Goal: Information Seeking & Learning: Learn about a topic

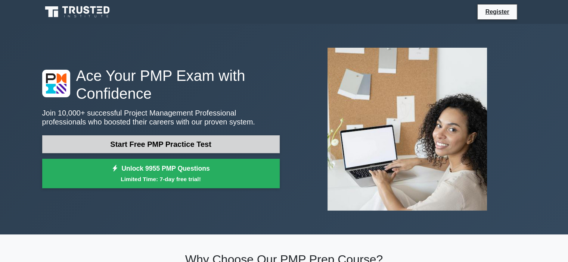
click at [152, 143] on link "Start Free PMP Practice Test" at bounding box center [160, 145] width 237 height 18
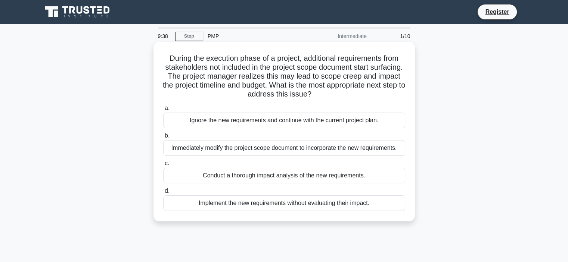
click at [325, 179] on div "Conduct a thorough impact analysis of the new requirements." at bounding box center [284, 176] width 242 height 16
click at [163, 166] on input "c. Conduct a thorough impact analysis of the new requirements." at bounding box center [163, 163] width 0 height 5
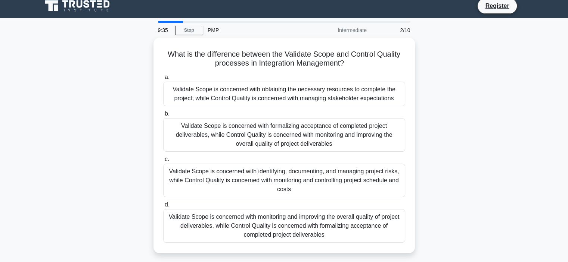
scroll to position [15, 0]
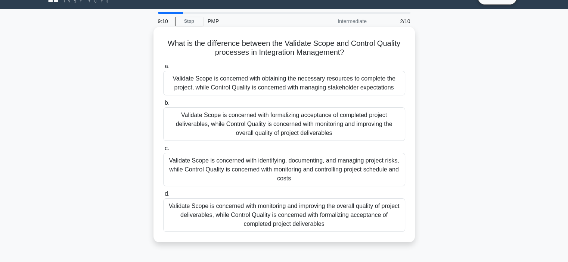
click at [293, 118] on div "Validate Scope is concerned with formalizing acceptance of completed project de…" at bounding box center [284, 125] width 242 height 34
click at [163, 106] on input "b. Validate Scope is concerned with formalizing acceptance of completed project…" at bounding box center [163, 103] width 0 height 5
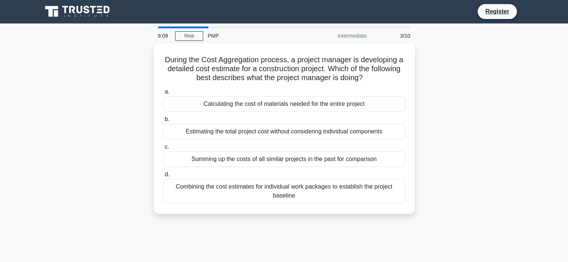
scroll to position [0, 0]
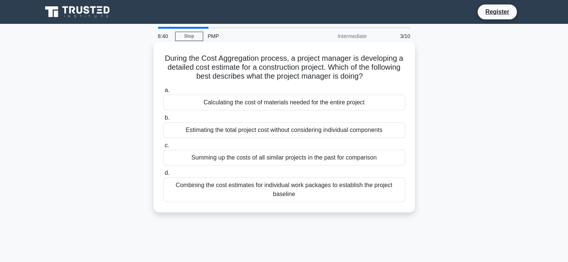
click at [317, 191] on div "Combining the cost estimates for individual work packages to establish the proj…" at bounding box center [284, 190] width 242 height 25
click at [163, 176] on input "d. Combining the cost estimates for individual work packages to establish the p…" at bounding box center [163, 173] width 0 height 5
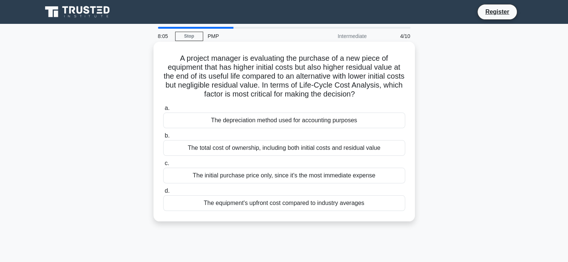
click at [361, 145] on div "The total cost of ownership, including both initial costs and residual value" at bounding box center [284, 148] width 242 height 16
click at [163, 139] on input "b. The total cost of ownership, including both initial costs and residual value" at bounding box center [163, 136] width 0 height 5
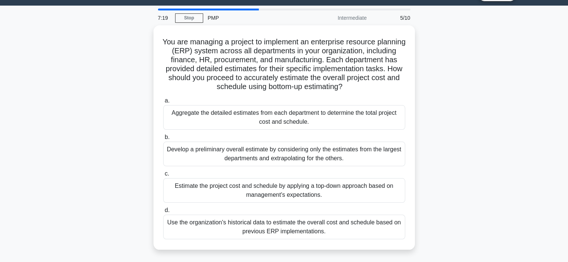
scroll to position [21, 0]
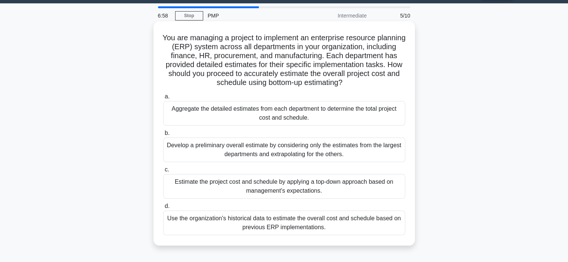
click at [286, 116] on div "Aggregate the detailed estimates from each department to determine the total pr…" at bounding box center [284, 113] width 242 height 25
click at [163, 99] on input "a. Aggregate the detailed estimates from each department to determine the total…" at bounding box center [163, 96] width 0 height 5
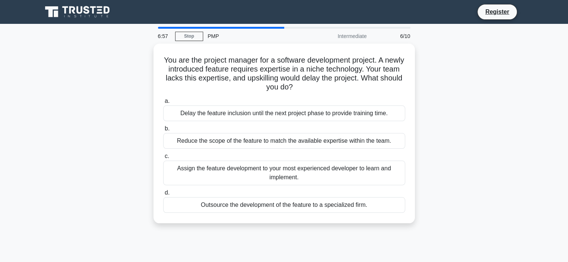
scroll to position [0, 0]
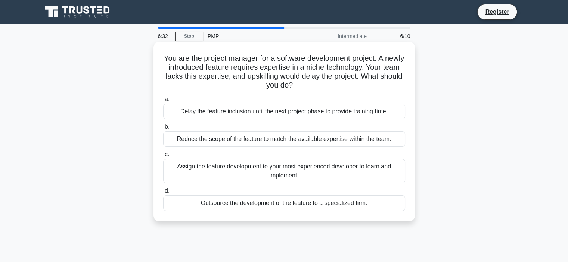
click at [305, 205] on div "Outsource the development of the feature to a specialized firm." at bounding box center [284, 204] width 242 height 16
click at [163, 194] on input "d. Outsource the development of the feature to a specialized firm." at bounding box center [163, 191] width 0 height 5
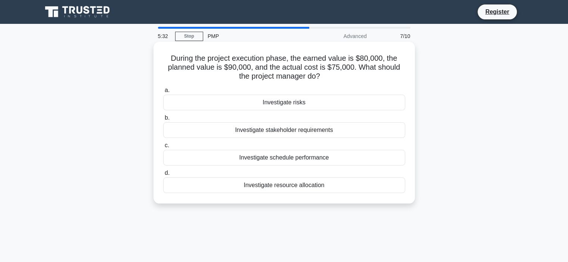
click at [319, 101] on div "Investigate risks" at bounding box center [284, 103] width 242 height 16
click at [163, 93] on input "a. Investigate risks" at bounding box center [163, 90] width 0 height 5
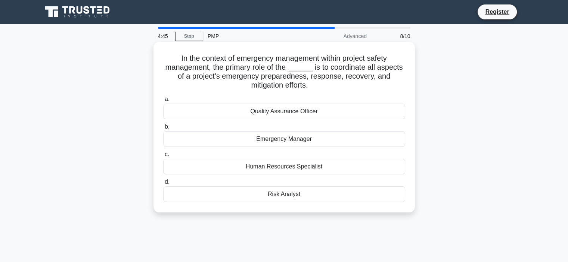
click at [304, 199] on div "Risk Analyst" at bounding box center [284, 195] width 242 height 16
click at [163, 185] on input "d. Risk Analyst" at bounding box center [163, 182] width 0 height 5
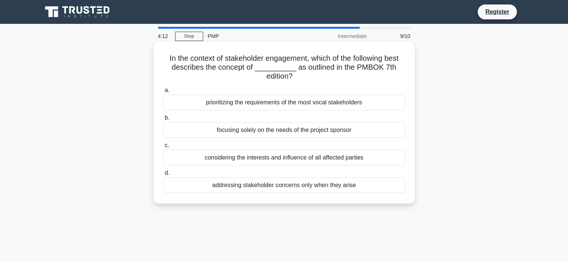
click at [351, 156] on div "considering the interests and influence of all affected parties" at bounding box center [284, 158] width 242 height 16
click at [163, 148] on input "c. considering the interests and influence of all affected parties" at bounding box center [163, 145] width 0 height 5
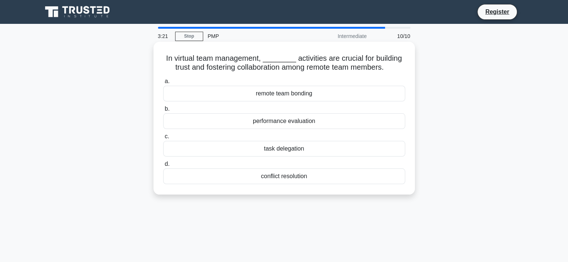
click at [300, 94] on div "remote team bonding" at bounding box center [284, 94] width 242 height 16
click at [163, 84] on input "a. remote team bonding" at bounding box center [163, 81] width 0 height 5
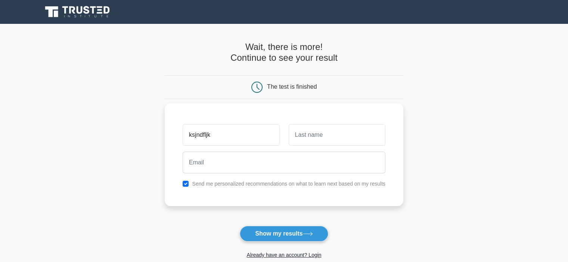
type input "ksjndfljk"
type input "dskjfnlkj"
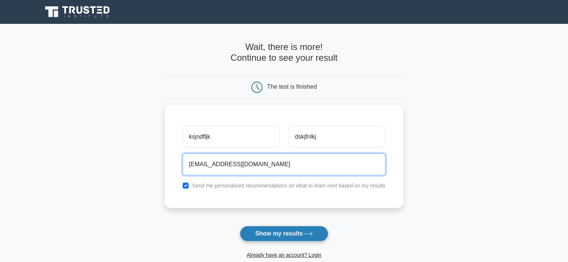
type input "sjnsfkdjnkj@gmail.com"
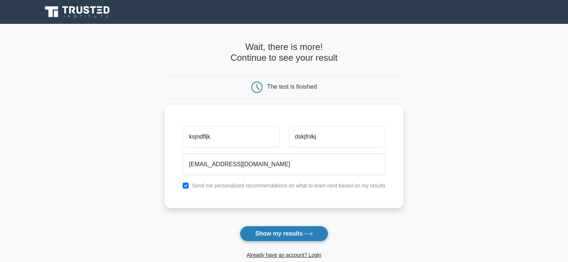
click at [261, 230] on button "Show my results" at bounding box center [284, 234] width 88 height 16
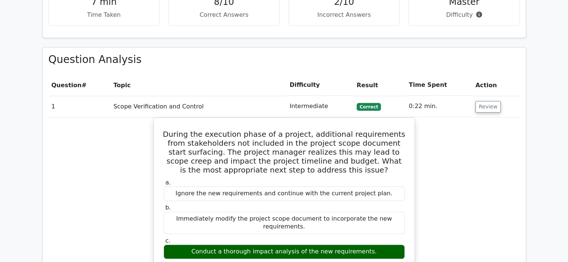
scroll to position [571, 0]
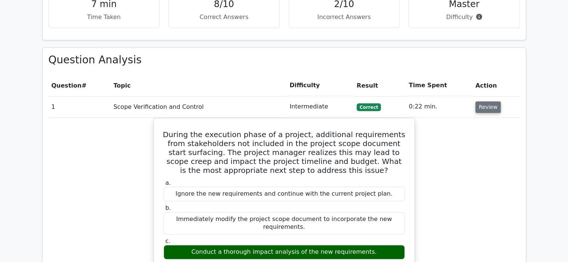
click at [488, 102] on button "Review" at bounding box center [487, 108] width 25 height 12
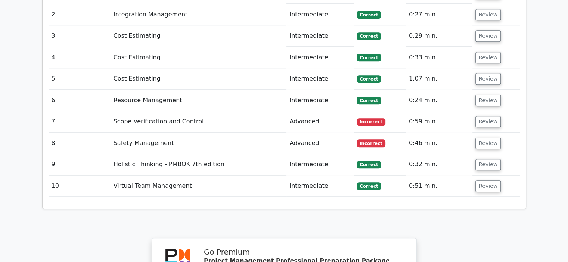
scroll to position [694, 0]
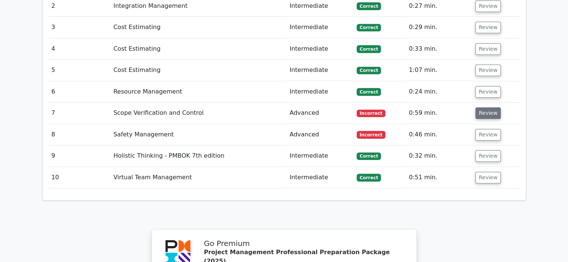
click at [479, 108] on button "Review" at bounding box center [487, 114] width 25 height 12
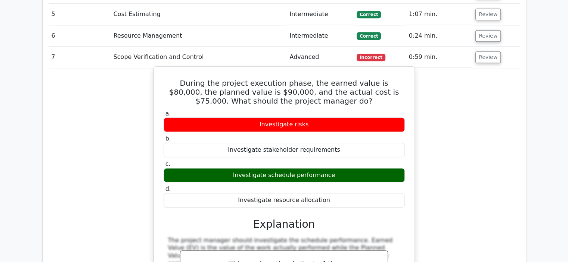
scroll to position [747, 0]
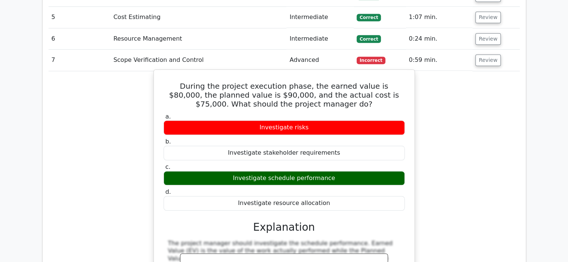
drag, startPoint x: 329, startPoint y: 165, endPoint x: 163, endPoint y: 50, distance: 201.8
click at [163, 73] on div "During the project execution phase, the earned value is $80,000, the planned va…" at bounding box center [284, 212] width 255 height 278
copy div "During the project execution phase, the earned value is $80,000, the planned va…"
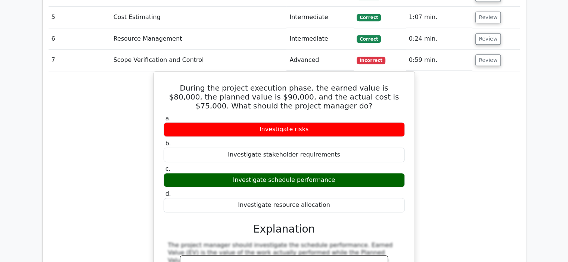
click at [472, 177] on div "During the project execution phase, the earned value is $80,000, the planned va…" at bounding box center [284, 217] width 471 height 293
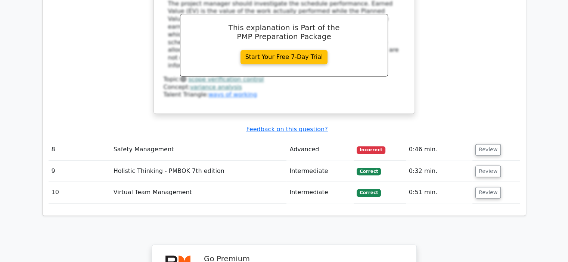
scroll to position [995, 0]
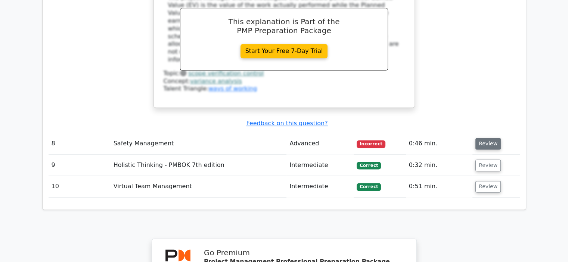
click at [486, 138] on button "Review" at bounding box center [487, 144] width 25 height 12
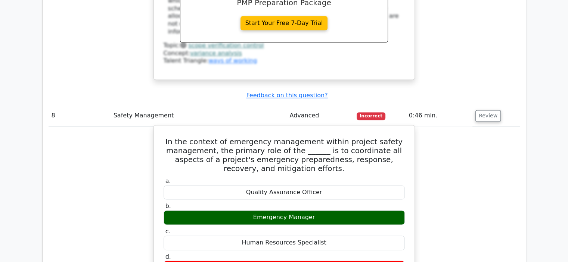
scroll to position [1023, 0]
